Goal: Task Accomplishment & Management: Manage account settings

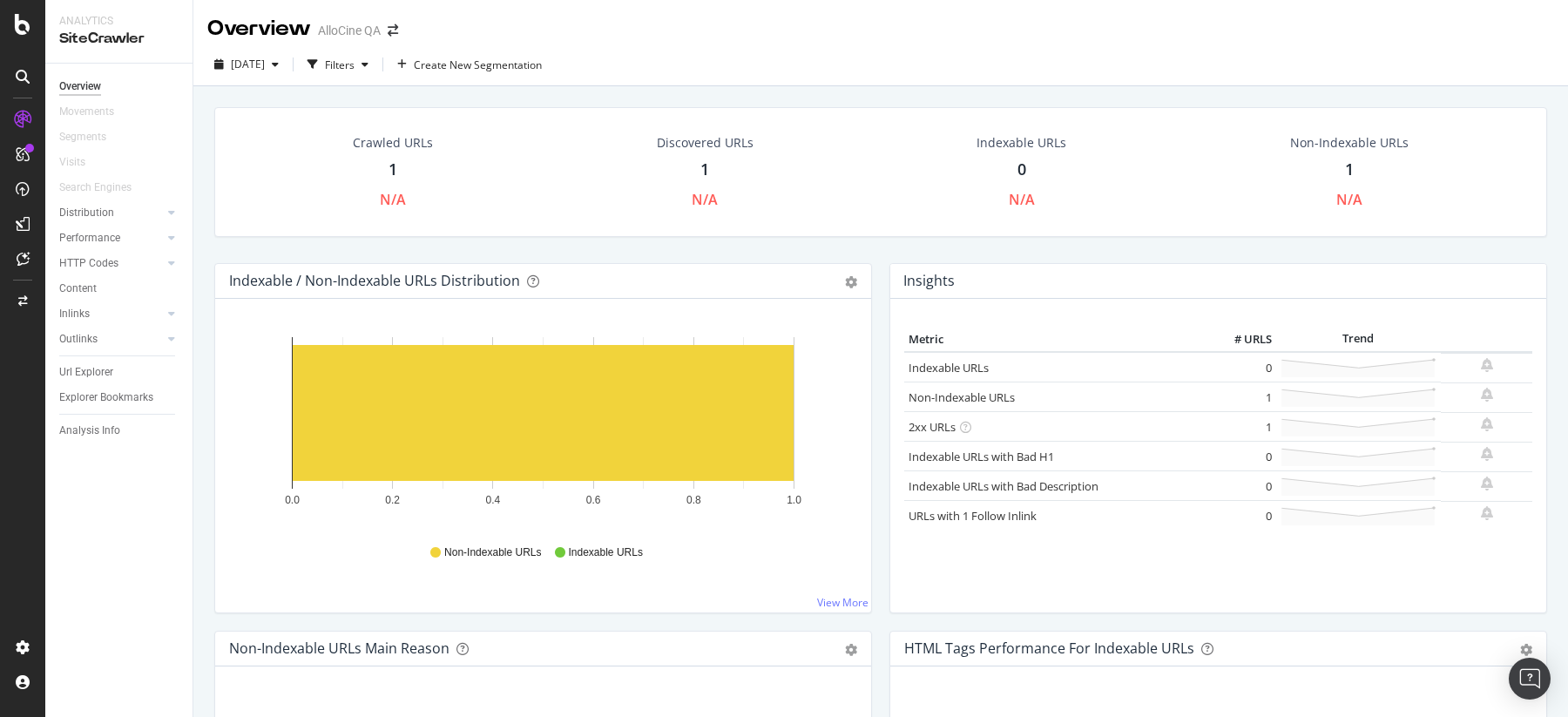
click at [546, 265] on div "Indexable / Non-Indexable URLs Distribution Bar Bar (by Percentage) Table Expor…" at bounding box center [543, 281] width 656 height 35
click at [925, 425] on link "2xx URLs" at bounding box center [932, 426] width 47 height 15
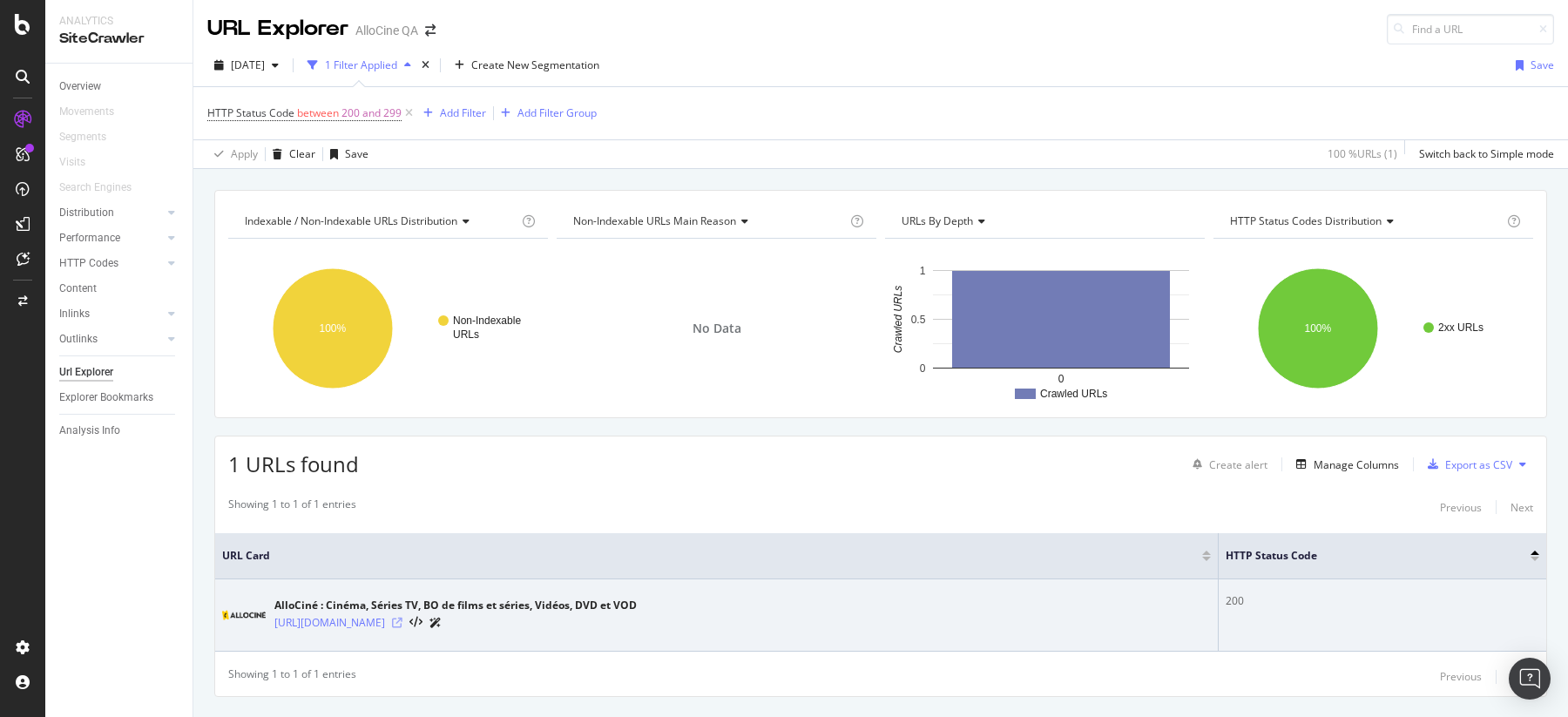
click at [403, 620] on icon at bounding box center [397, 622] width 11 height 11
click at [385, 619] on link "[URL][DOMAIN_NAME]" at bounding box center [330, 622] width 111 height 17
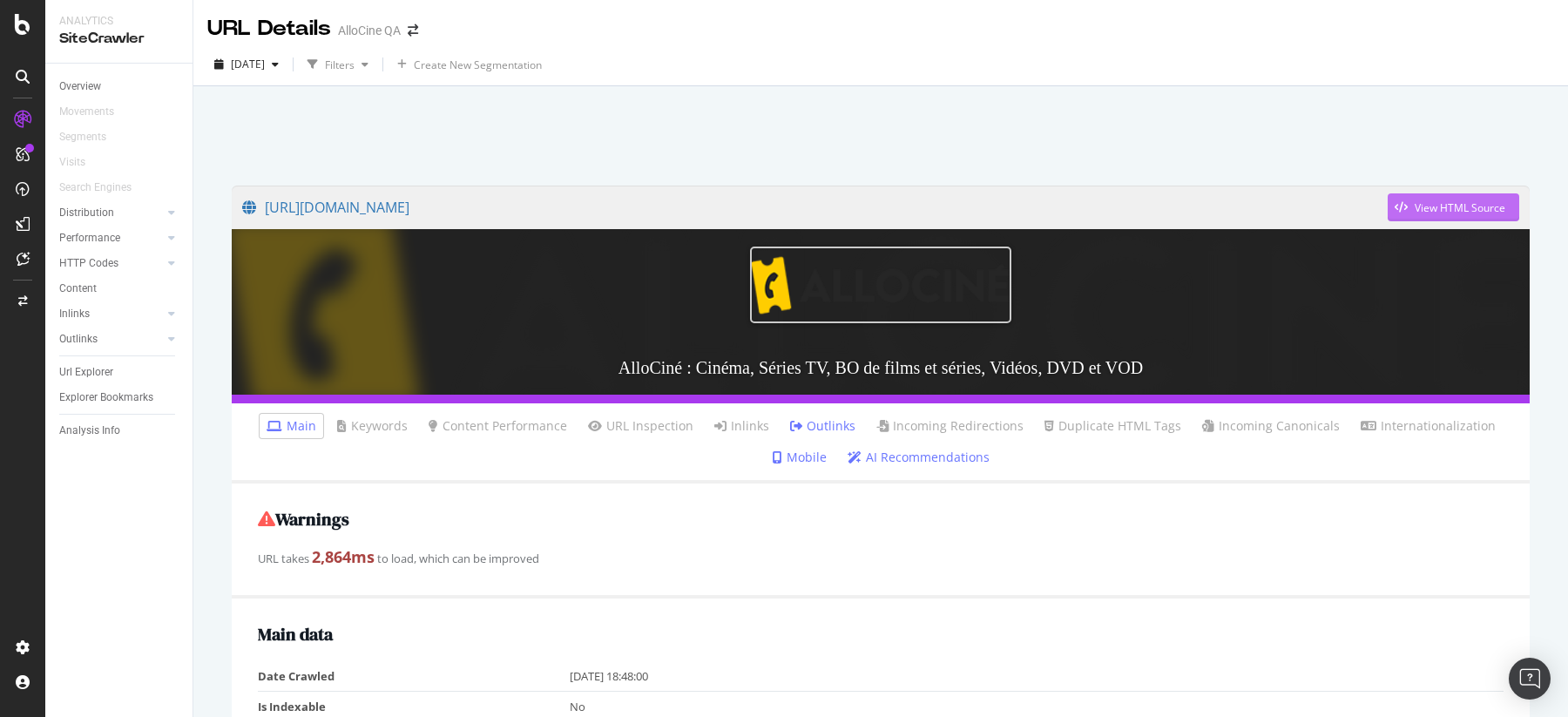
click at [1472, 215] on div "View HTML Source" at bounding box center [1446, 207] width 118 height 26
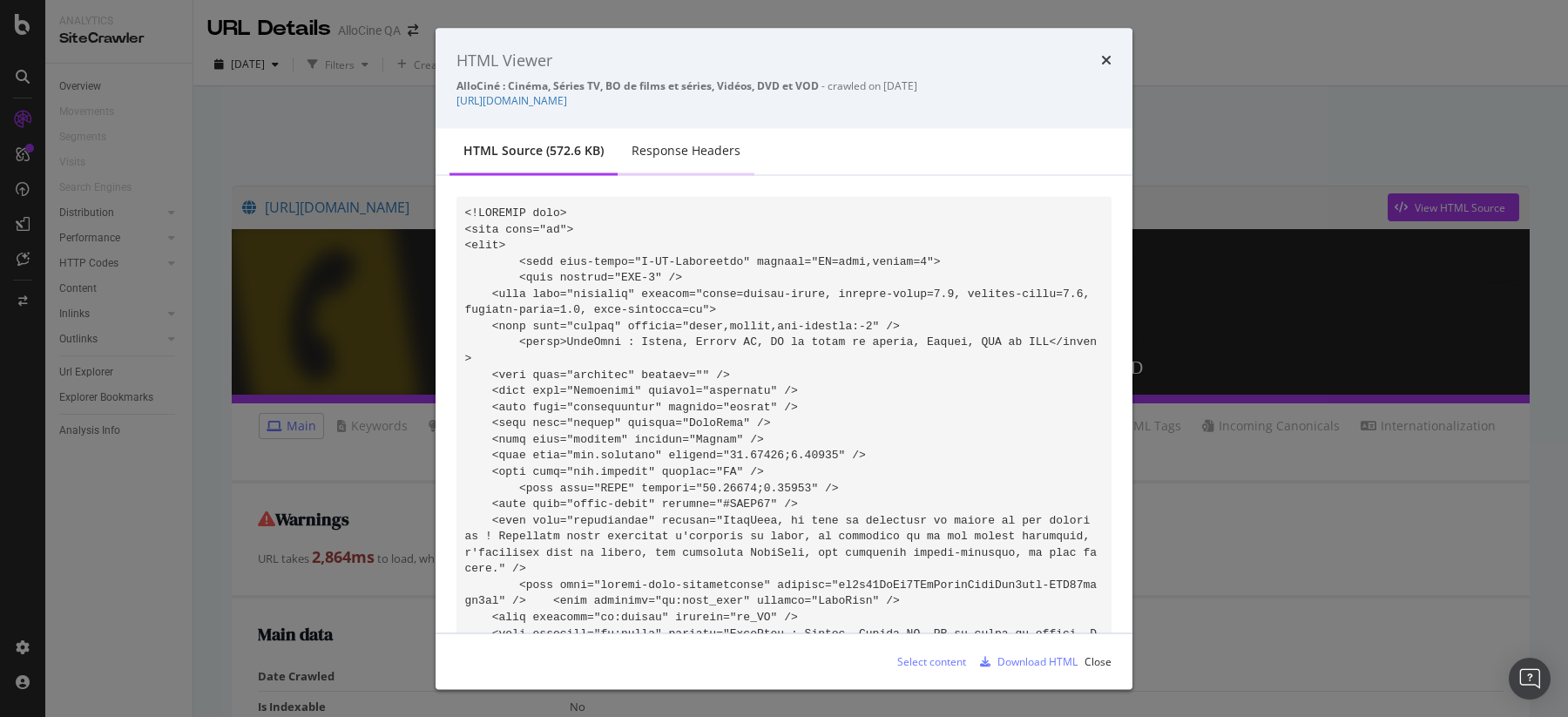
click at [696, 150] on div "Response Headers" at bounding box center [686, 150] width 109 height 17
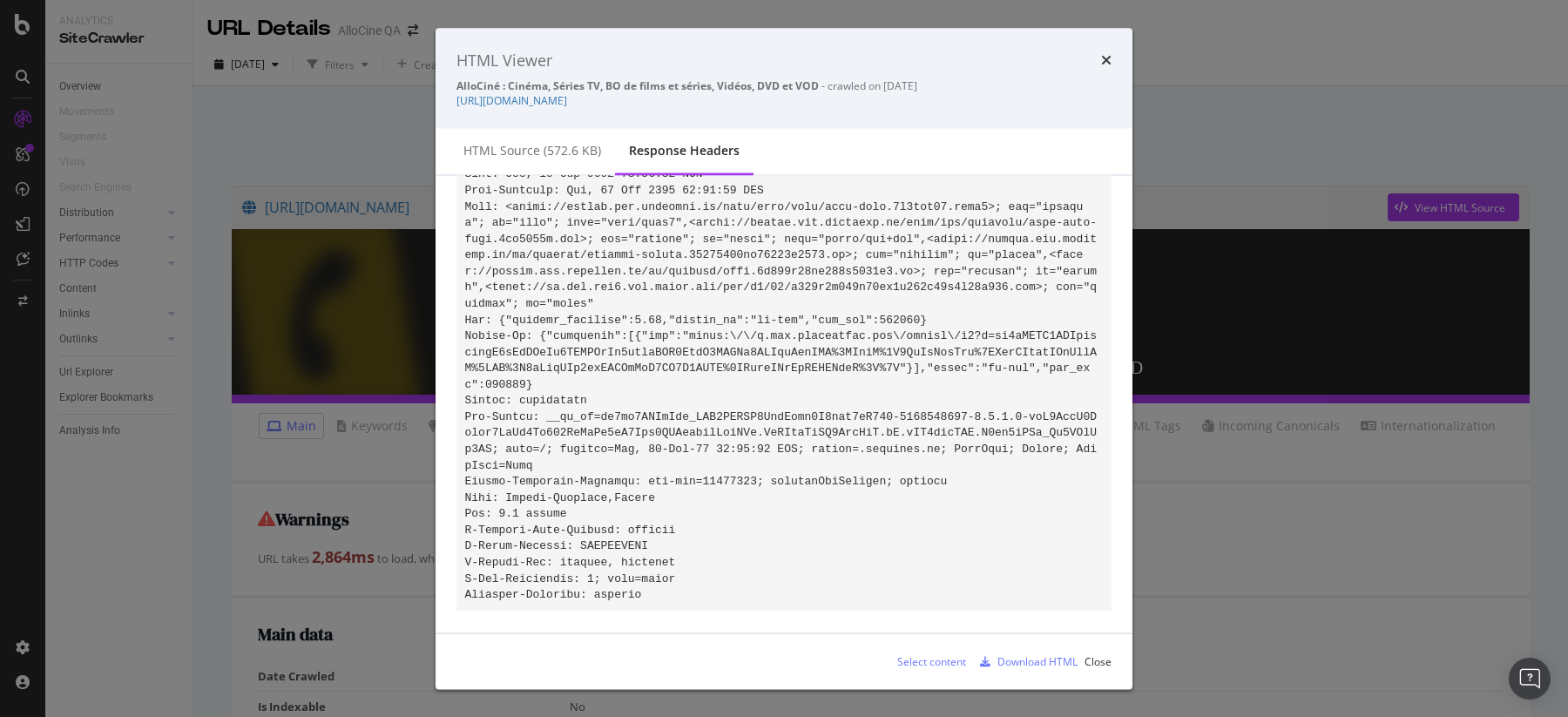
scroll to position [184, 0]
click at [689, 549] on pre "modal" at bounding box center [784, 320] width 655 height 583
drag, startPoint x: 704, startPoint y: 548, endPoint x: 453, endPoint y: 541, distance: 251.1
click at [453, 541] on div "modal" at bounding box center [783, 404] width 697 height 457
click at [696, 546] on pre "modal" at bounding box center [784, 320] width 655 height 583
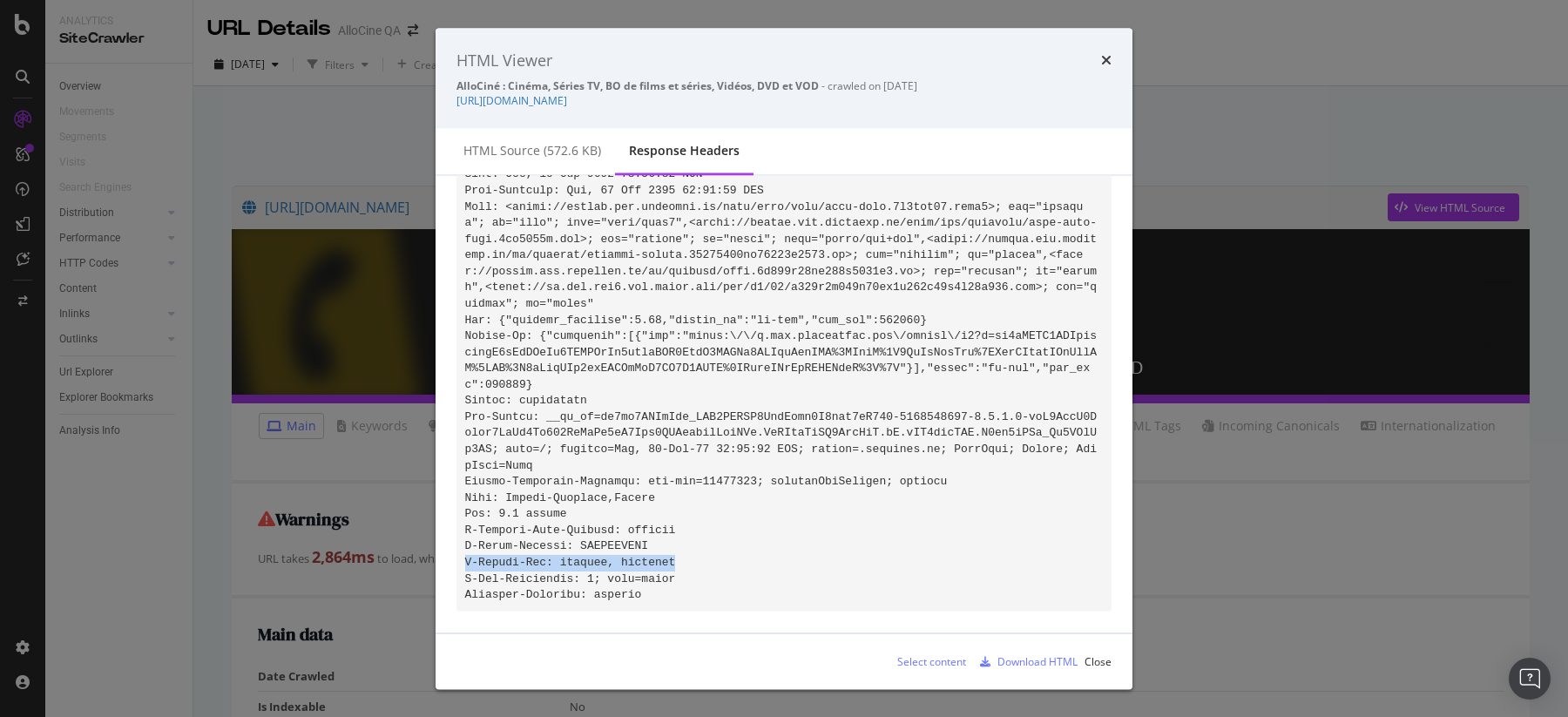
drag, startPoint x: 689, startPoint y: 546, endPoint x: 451, endPoint y: 541, distance: 238.1
click at [451, 541] on div "modal" at bounding box center [783, 404] width 697 height 457
click at [1105, 62] on icon "times" at bounding box center [1107, 59] width 11 height 14
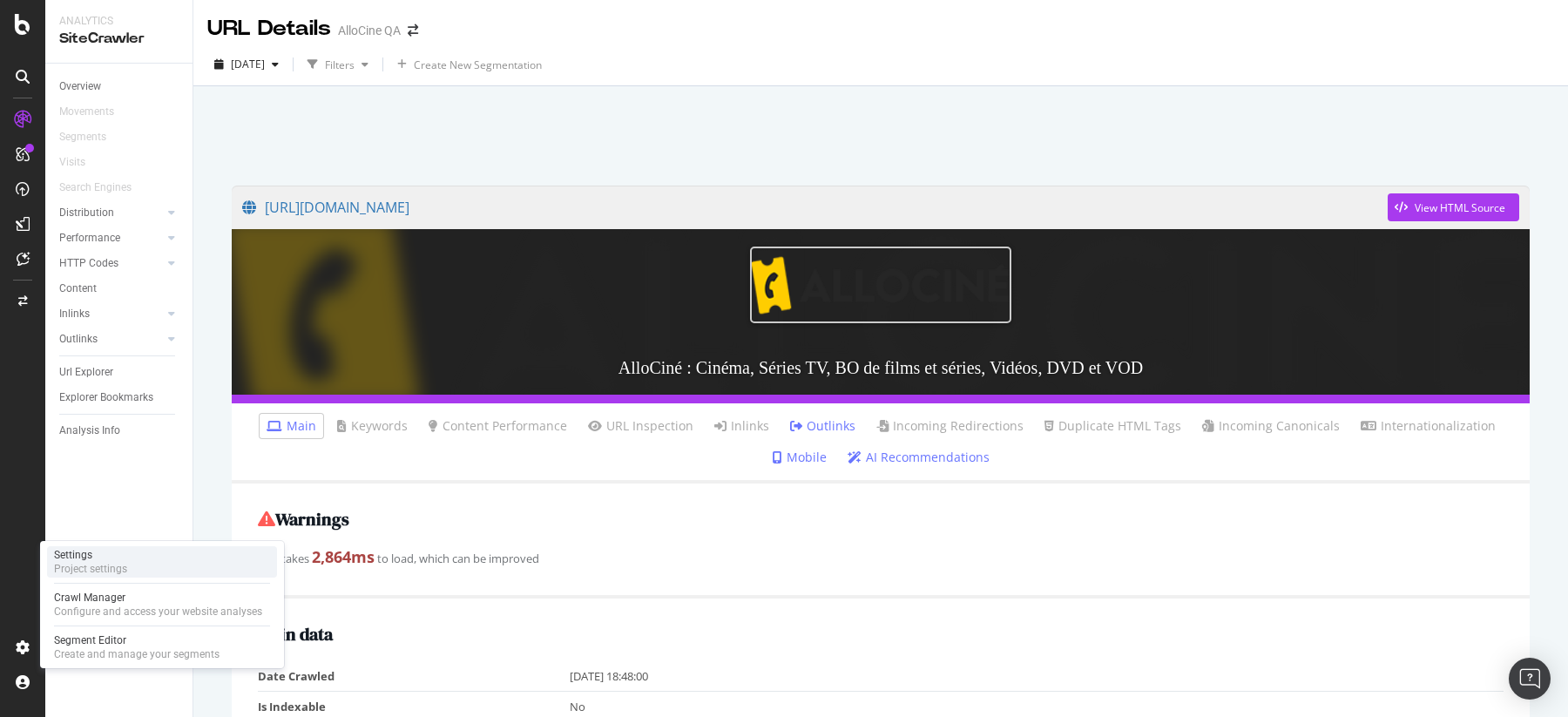
click at [127, 549] on div "Settings Project settings" at bounding box center [161, 561] width 230 height 32
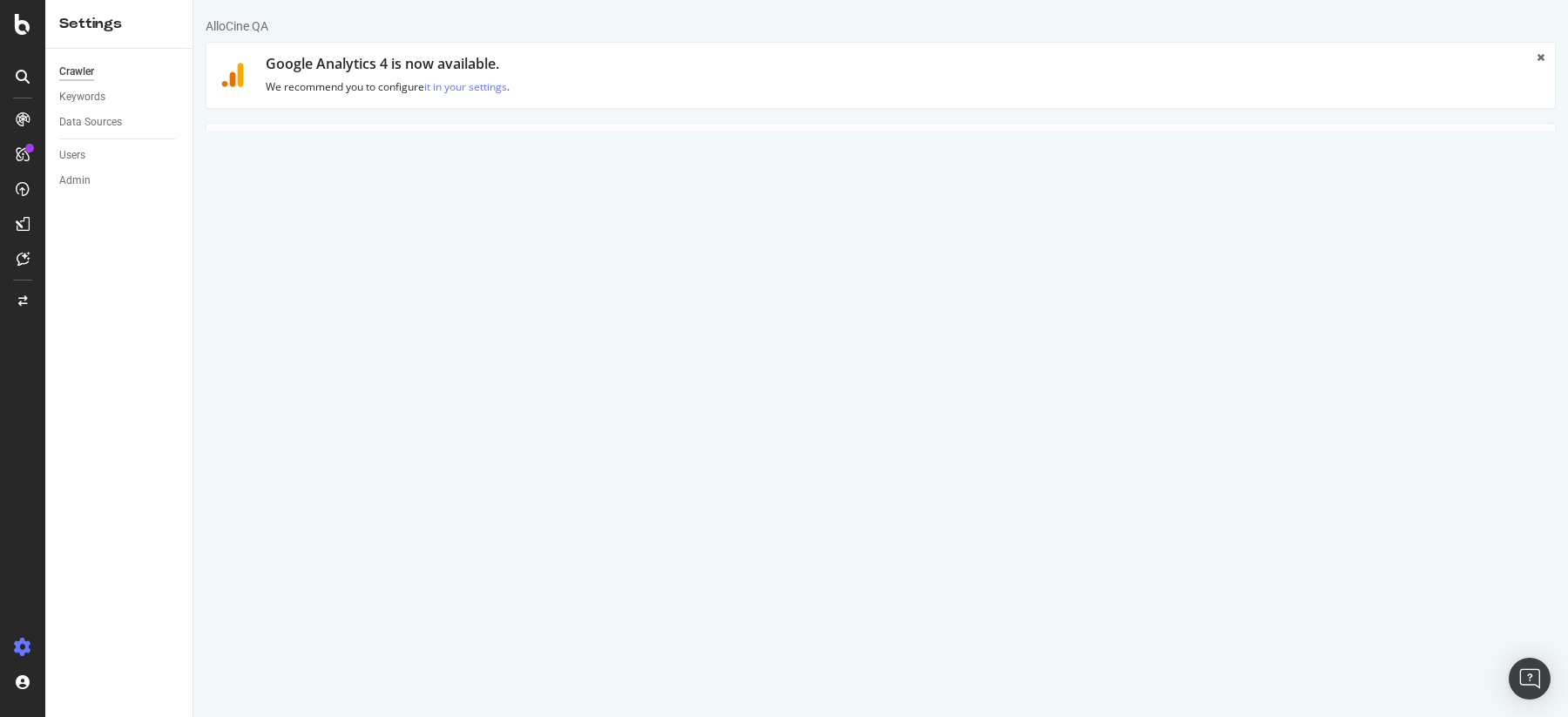
click at [383, 144] on link "Advanced Settings" at bounding box center [342, 147] width 134 height 48
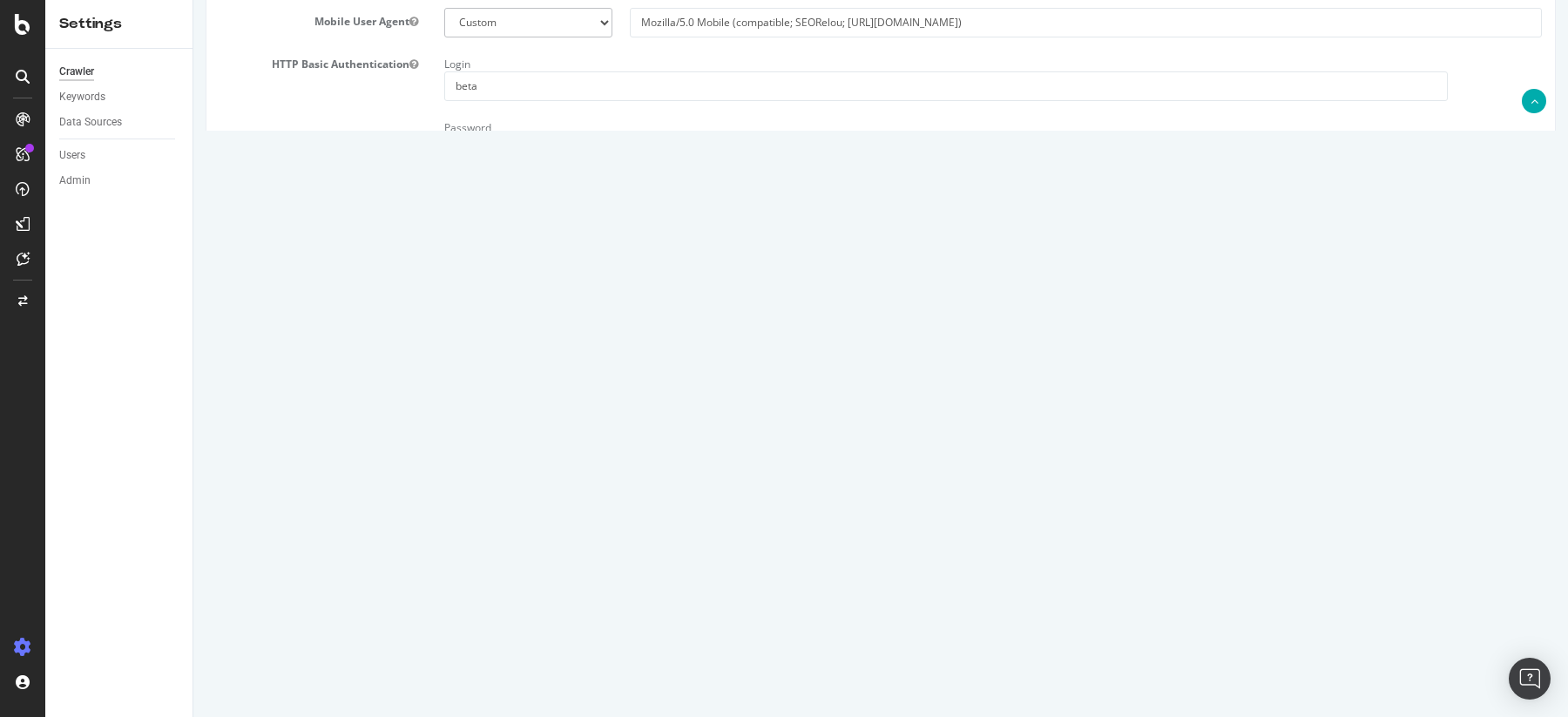
scroll to position [761, 0]
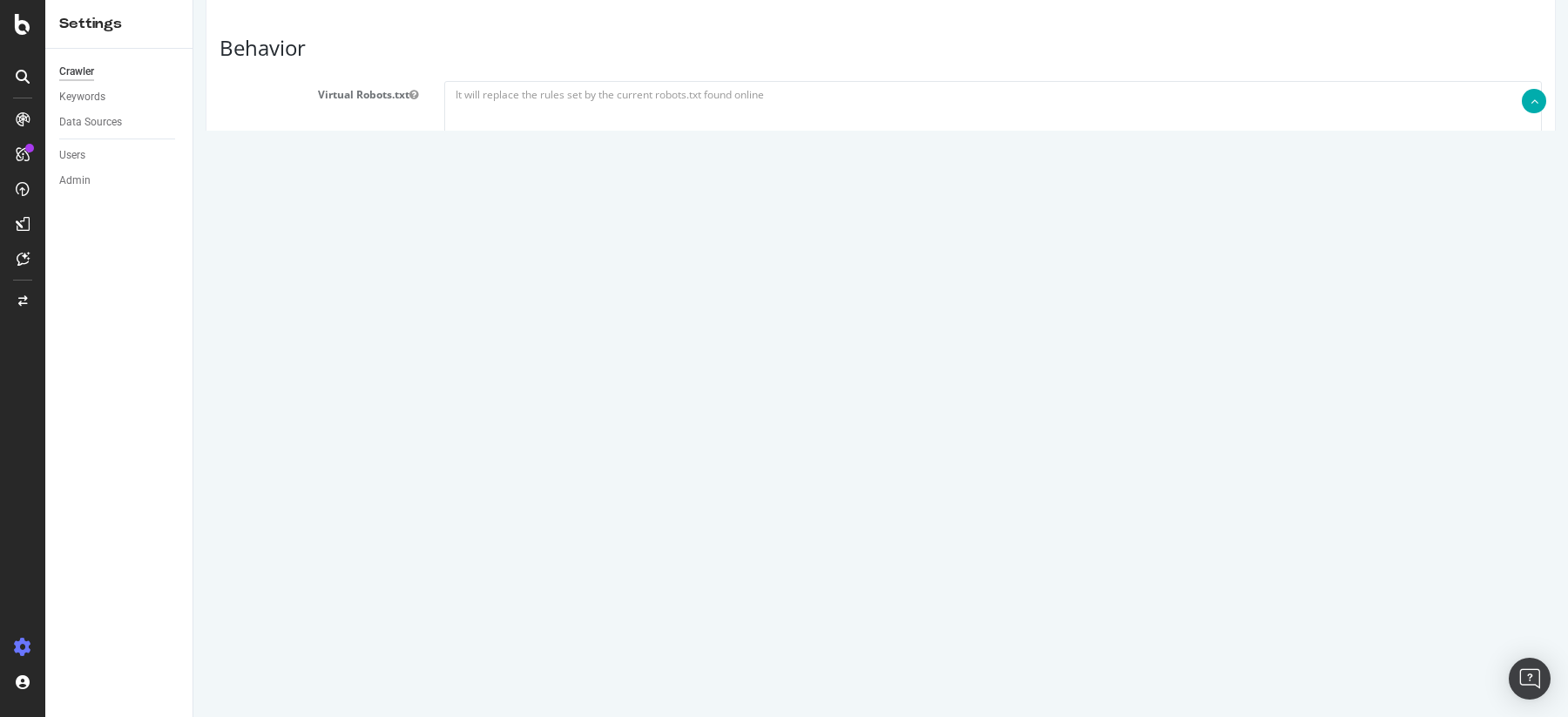
click at [462, 274] on span at bounding box center [469, 272] width 35 height 21
click at [891, 704] on input "Save & Back to Project" at bounding box center [902, 704] width 126 height 26
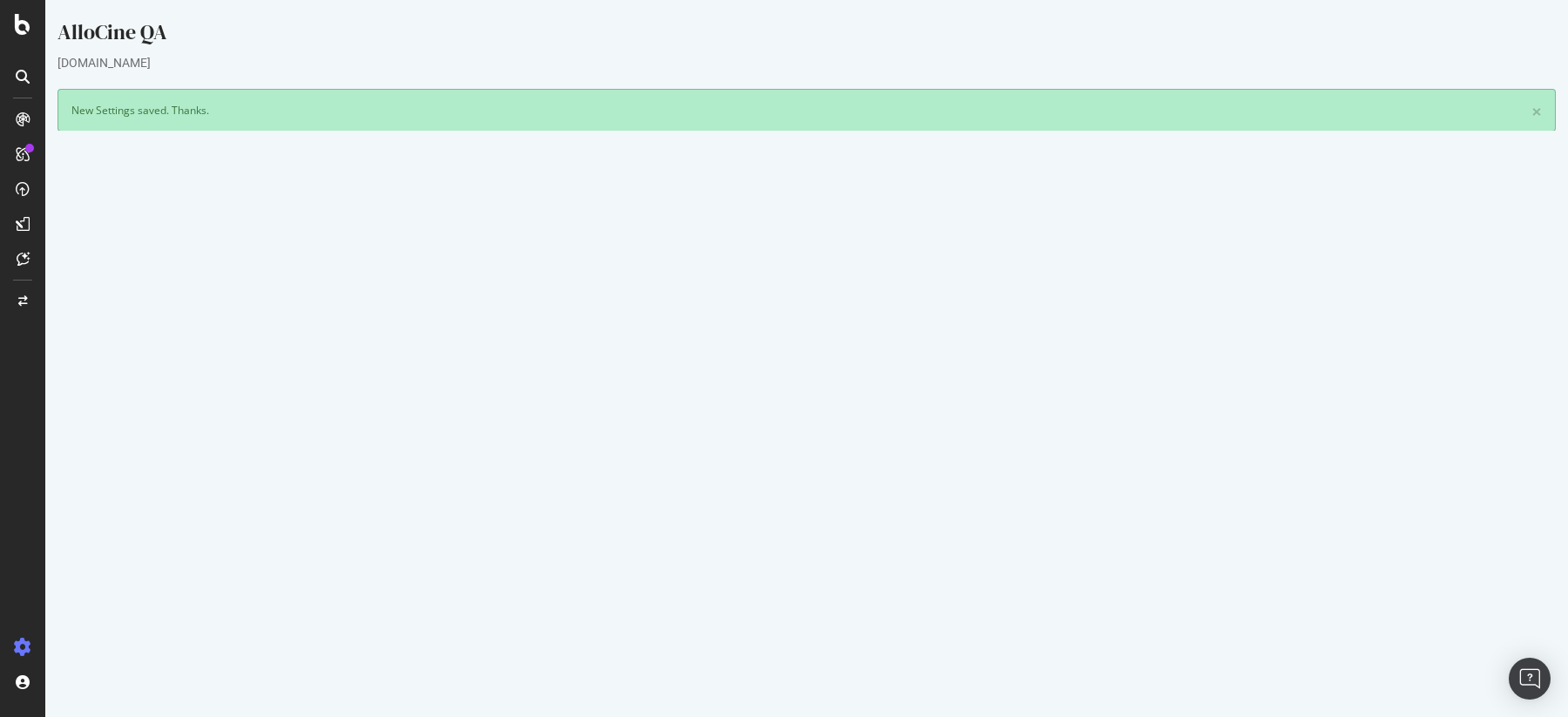
scroll to position [139, 0]
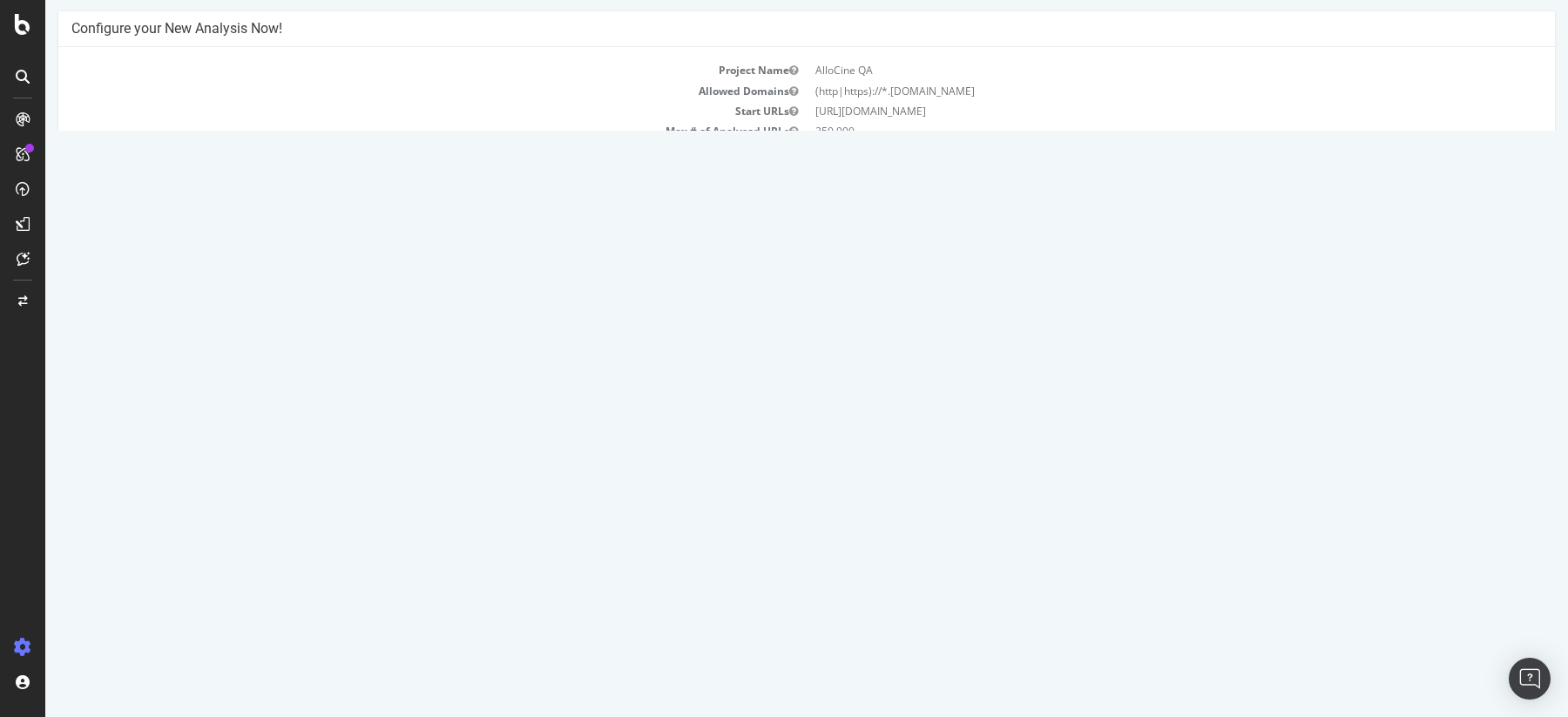
click at [798, 317] on button "Yes! Start Now" at bounding box center [785, 312] width 108 height 28
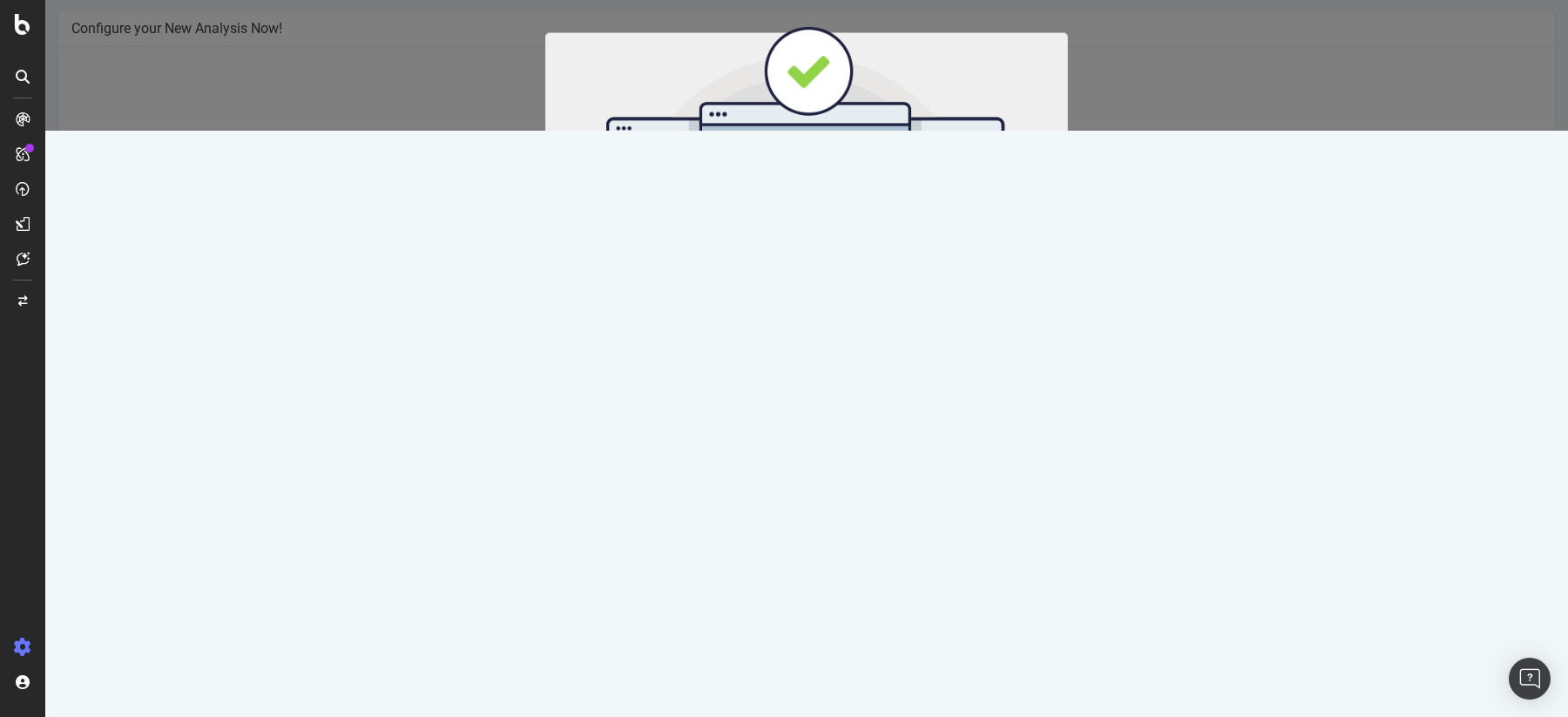
click at [846, 291] on button "Start Now" at bounding box center [838, 289] width 77 height 30
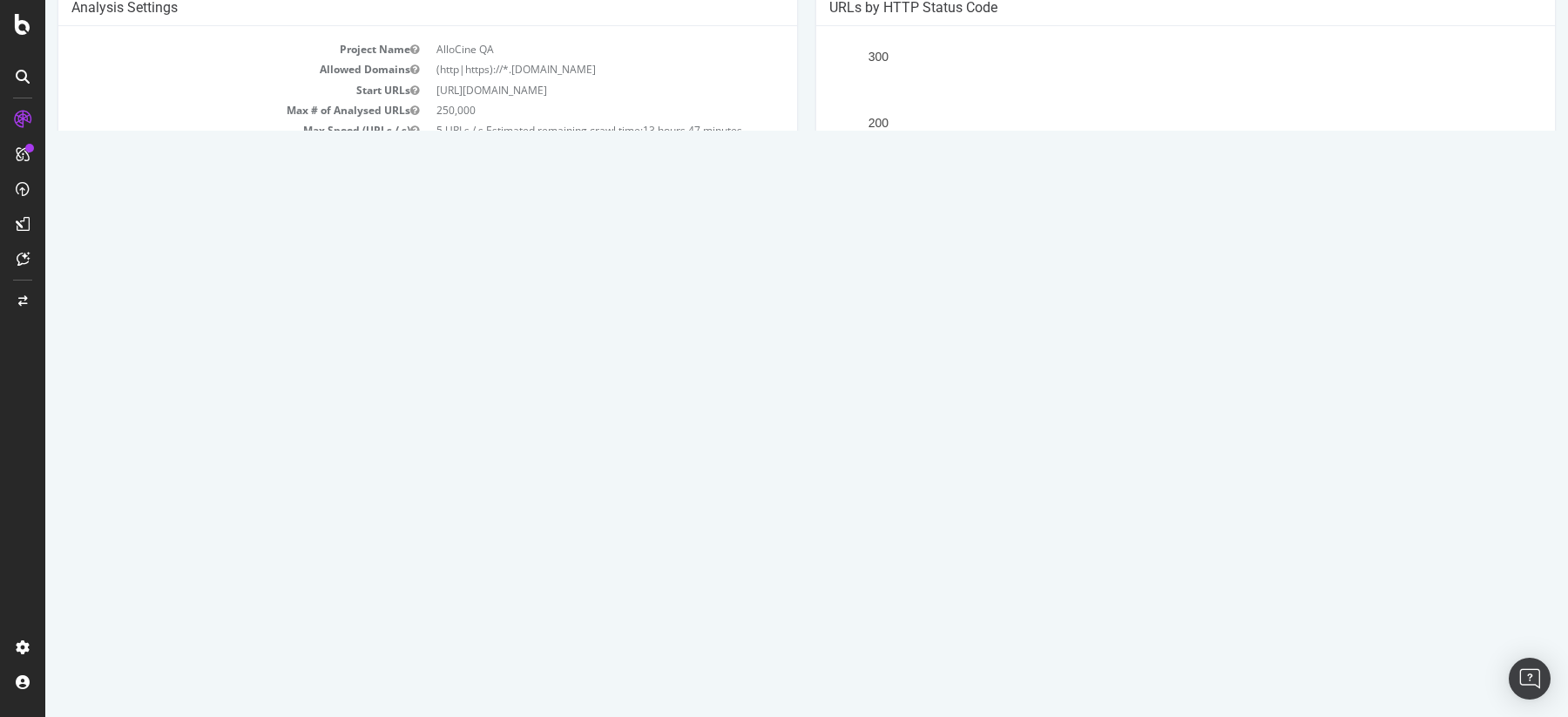
scroll to position [54, 0]
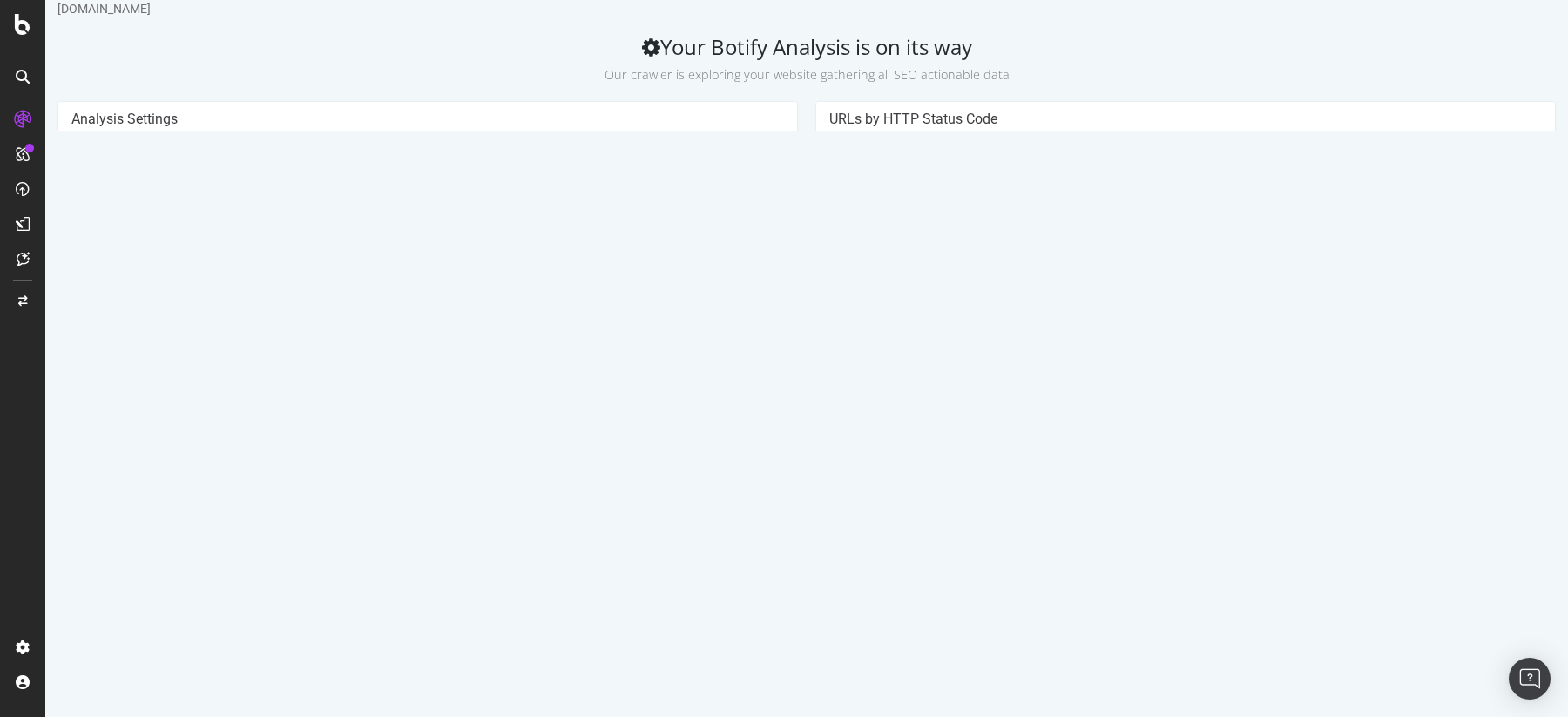
click at [244, 563] on link "Latest Errors Found" at bounding box center [248, 566] width 121 height 35
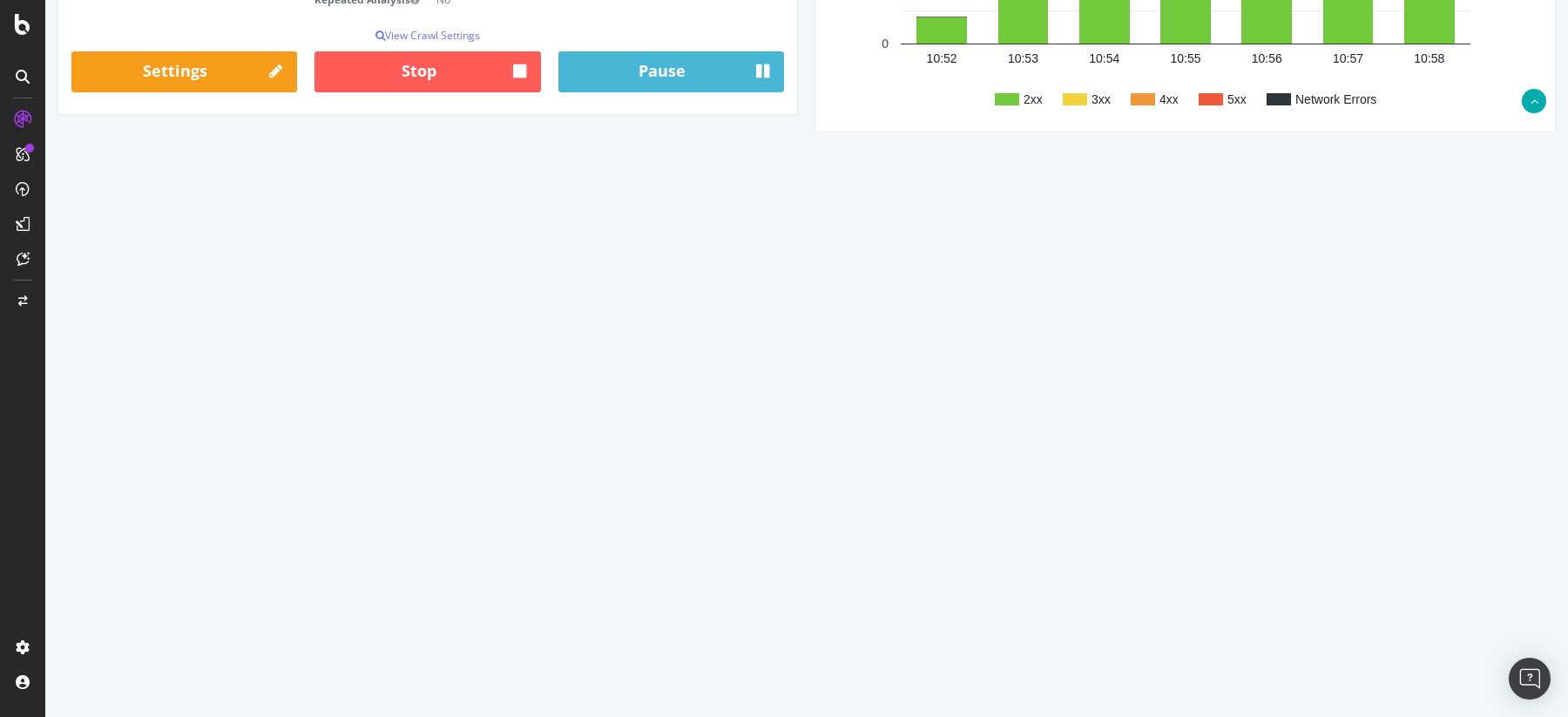
scroll to position [438, 0]
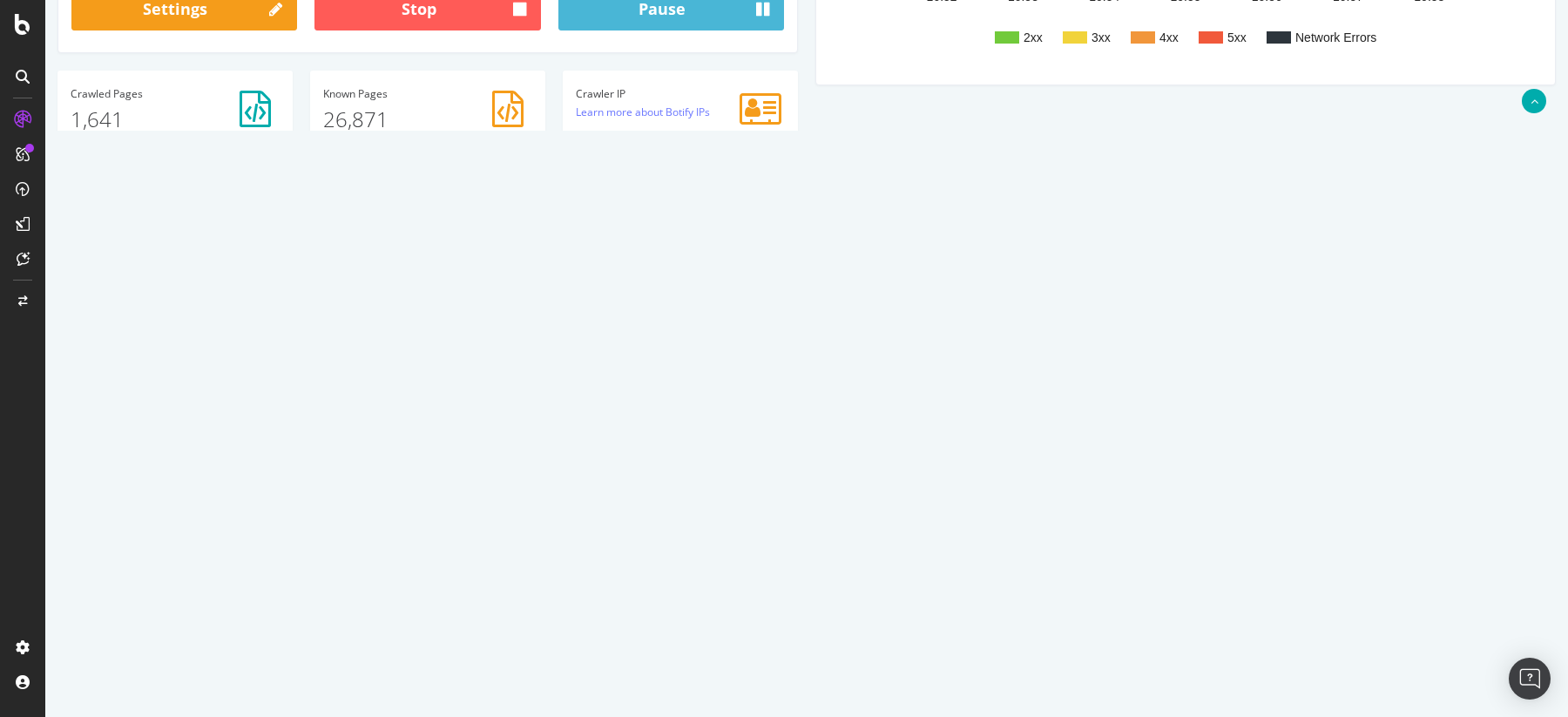
click at [338, 301] on link "[URL][DOMAIN_NAME]" at bounding box center [282, 296] width 111 height 14
click at [338, 331] on link "[URL][DOMAIN_NAME]" at bounding box center [282, 326] width 111 height 14
click at [252, 224] on button "Refresh" at bounding box center [253, 228] width 75 height 30
click at [338, 298] on link "[URL][DOMAIN_NAME]" at bounding box center [282, 296] width 111 height 14
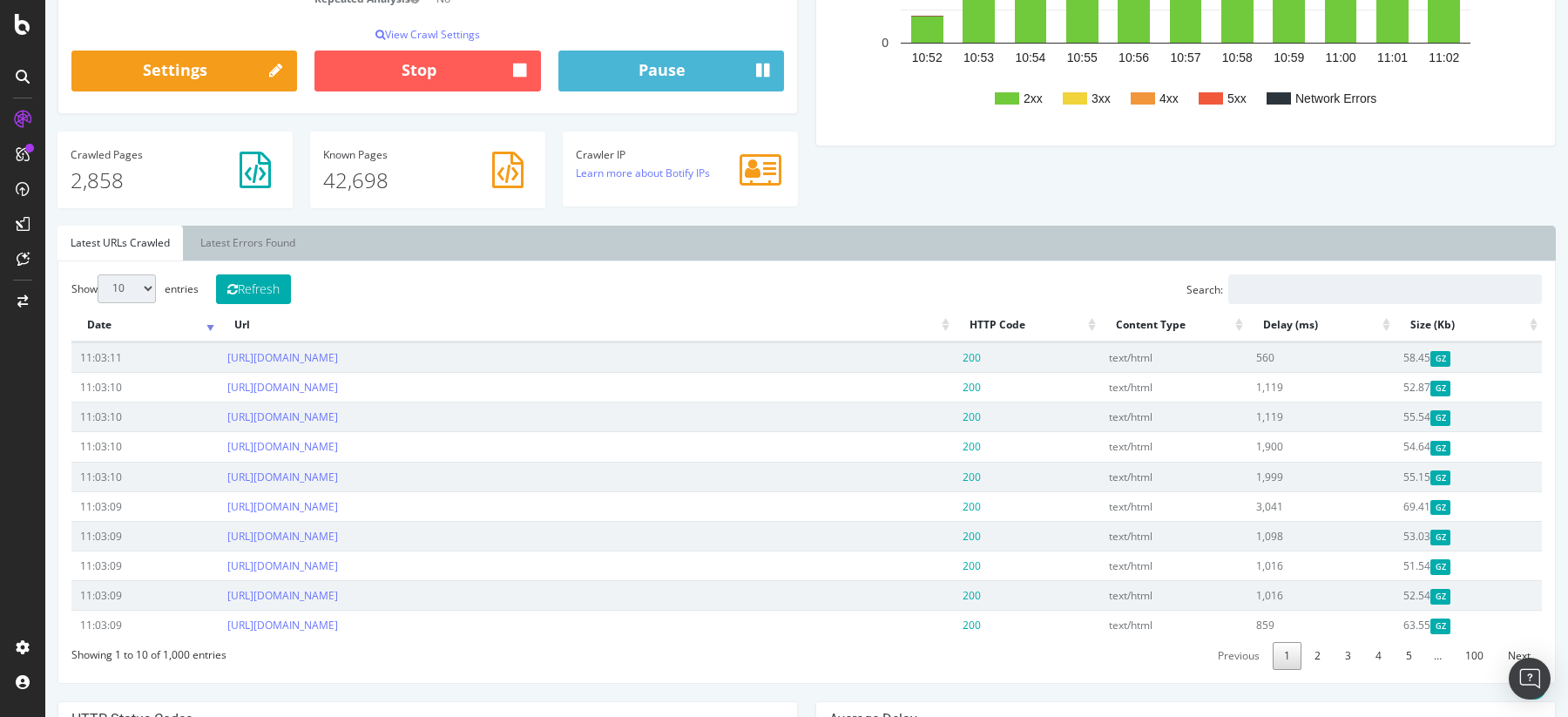
scroll to position [537, 0]
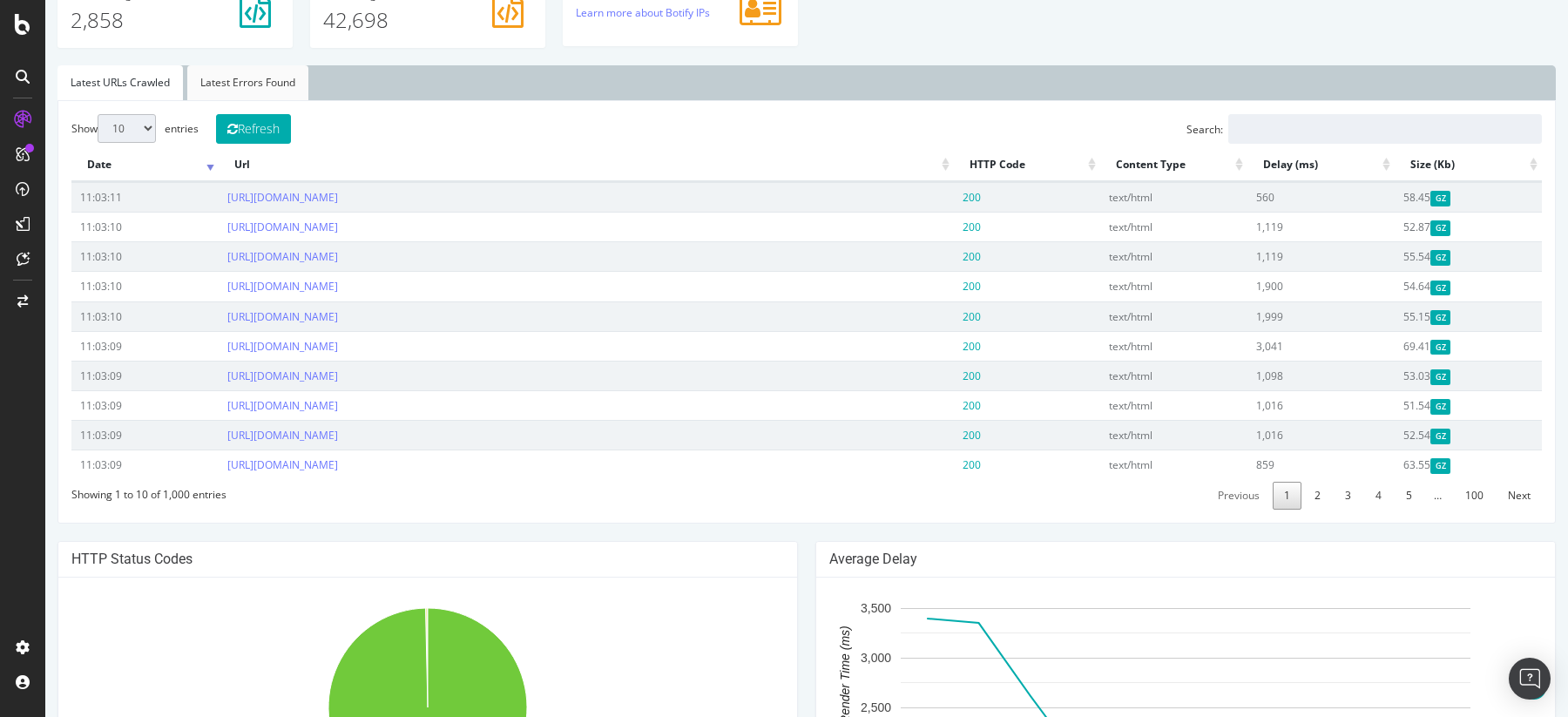
click at [248, 76] on link "Latest Errors Found" at bounding box center [248, 83] width 121 height 35
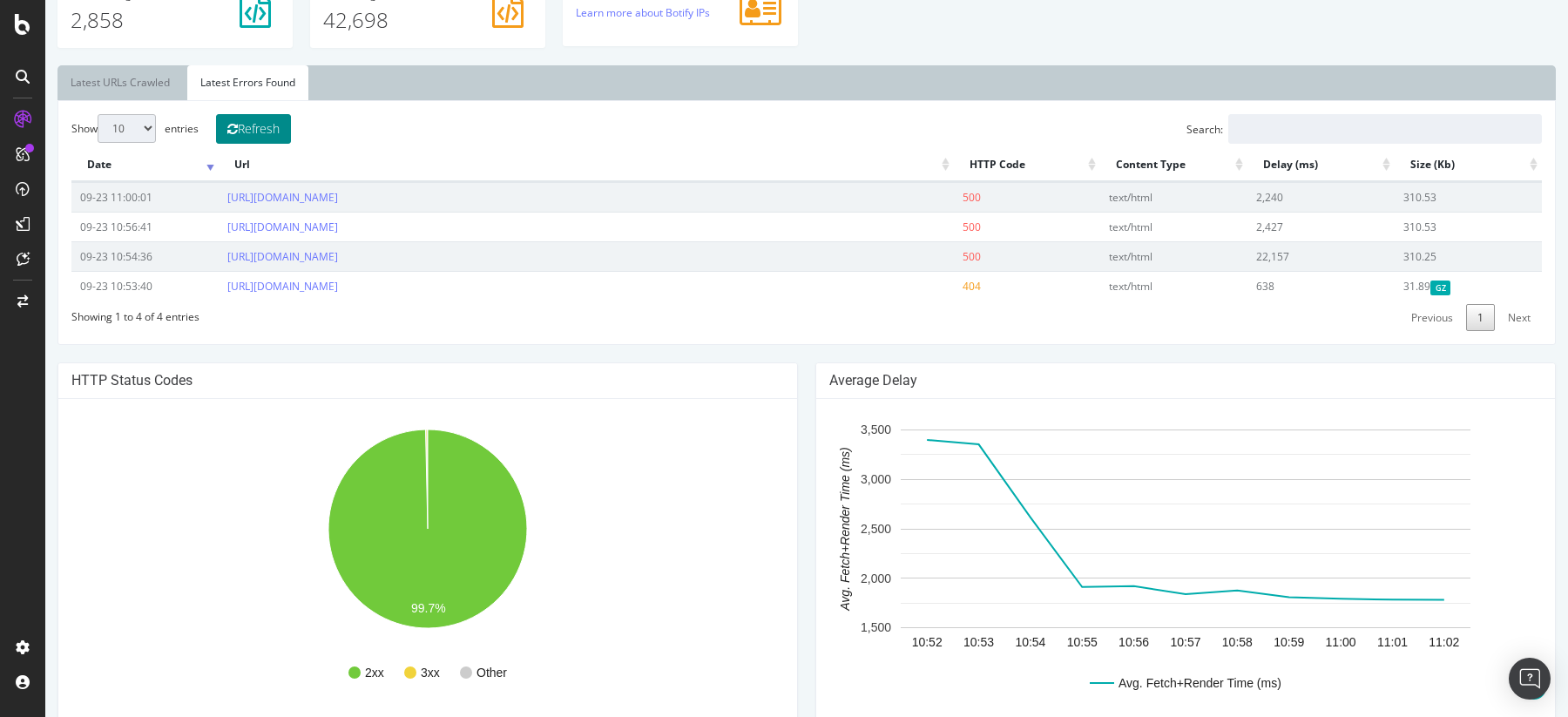
click at [264, 129] on button "Refresh" at bounding box center [253, 129] width 75 height 30
click at [151, 128] on select "10 25 50 100" at bounding box center [126, 129] width 59 height 29
select select "100"
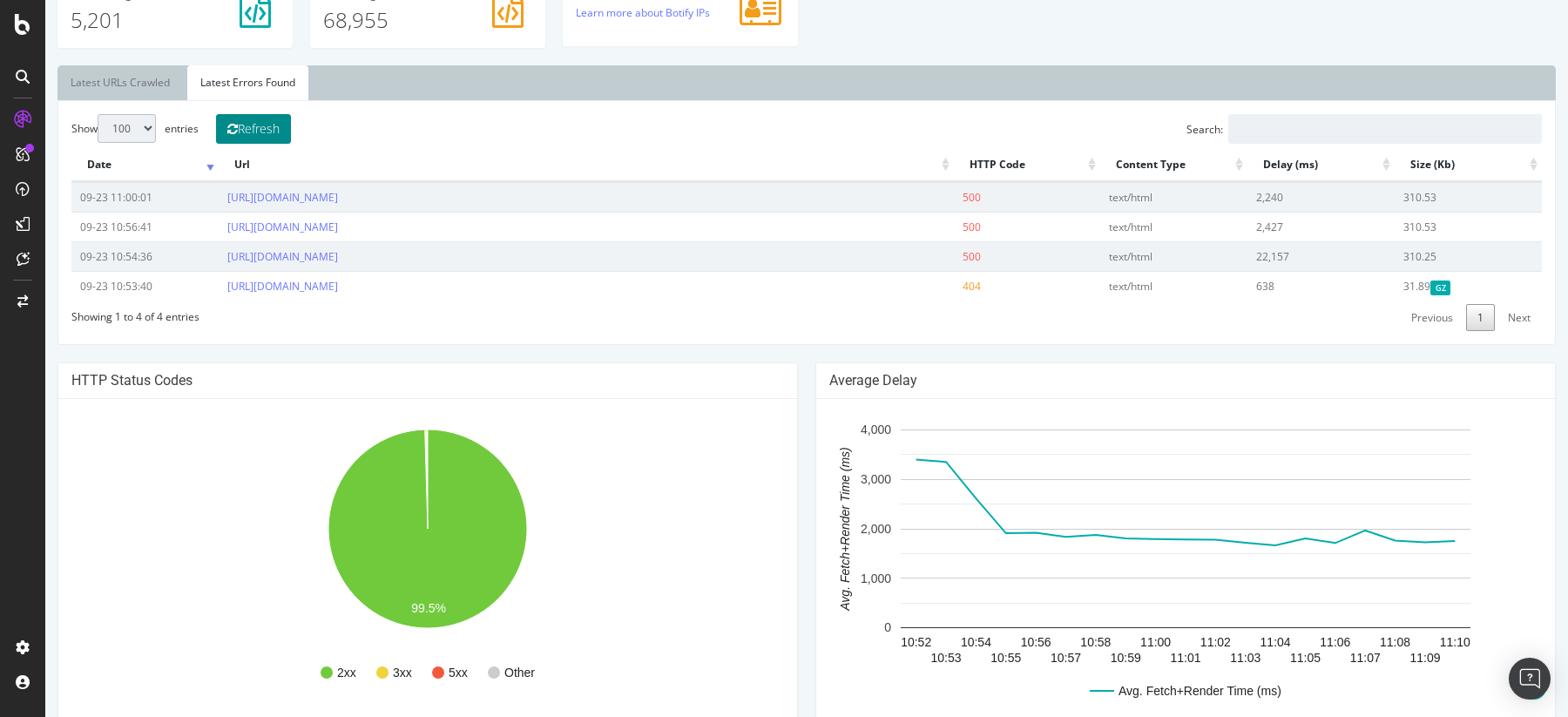
click at [273, 125] on button "Refresh" at bounding box center [253, 129] width 75 height 30
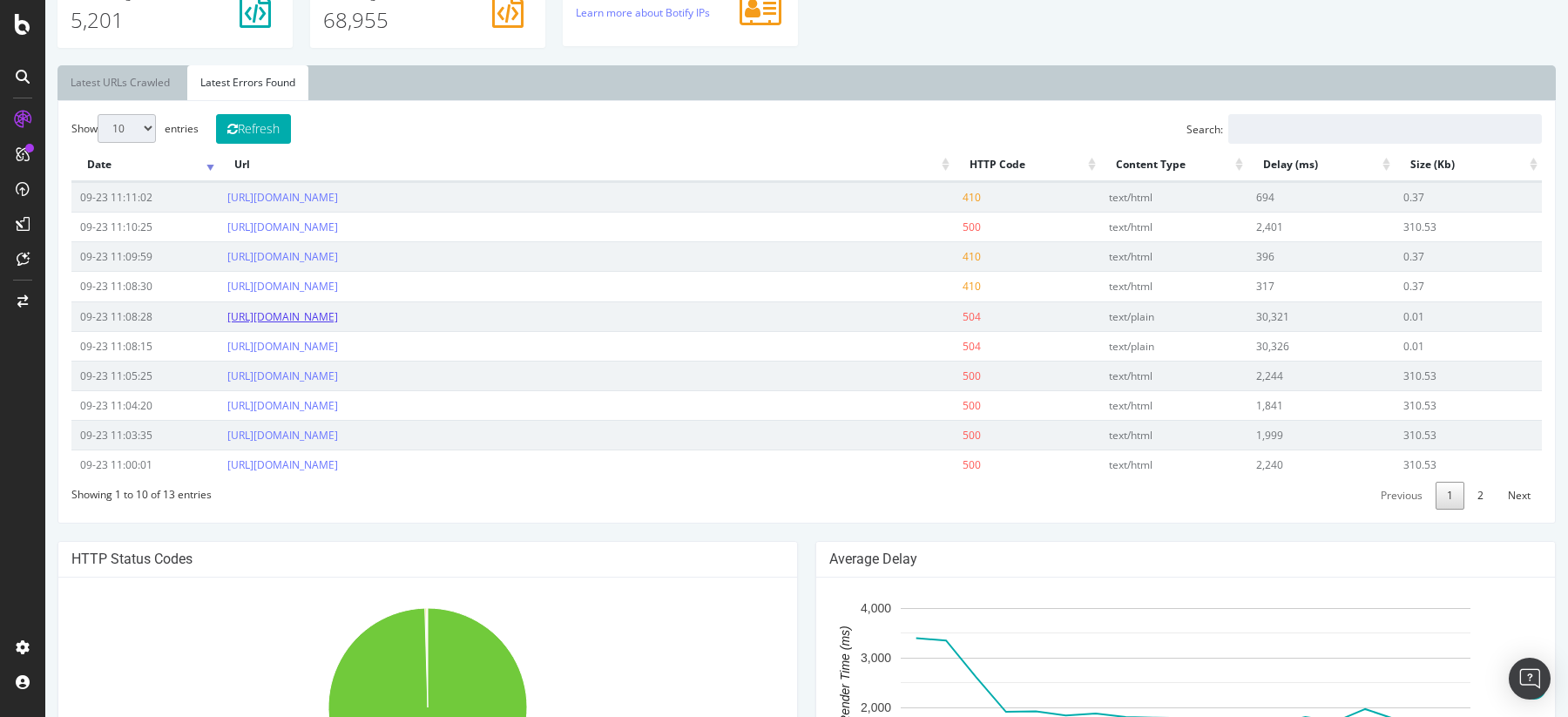
click at [338, 321] on link "[URL][DOMAIN_NAME]" at bounding box center [282, 316] width 111 height 14
